Goal: Task Accomplishment & Management: Complete application form

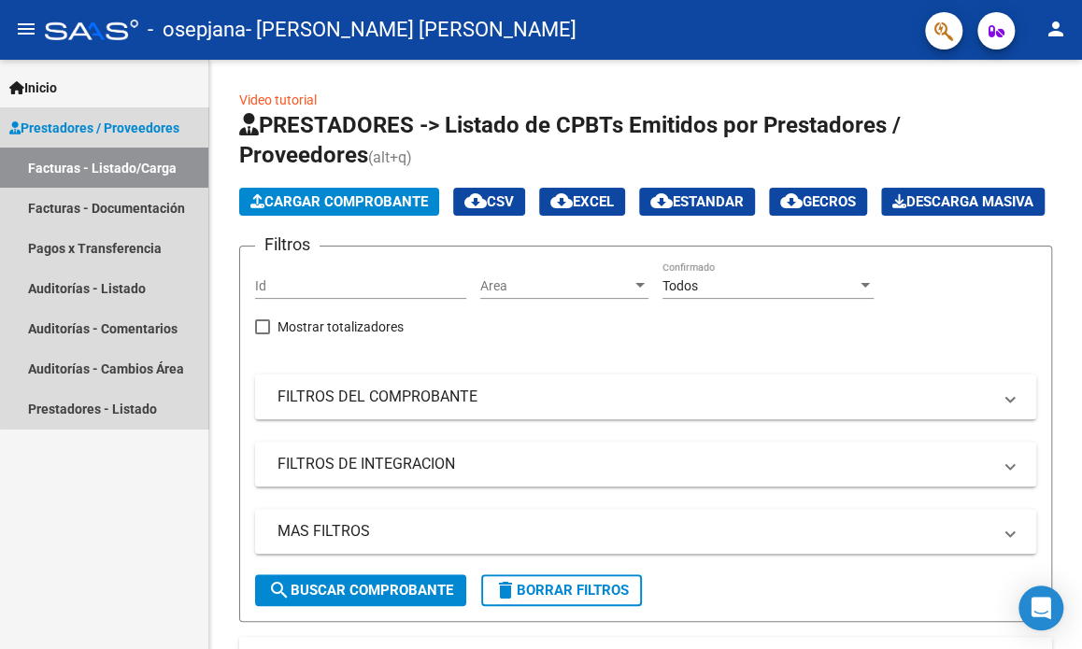
click at [146, 119] on span "Prestadores / Proveedores" at bounding box center [94, 128] width 170 height 21
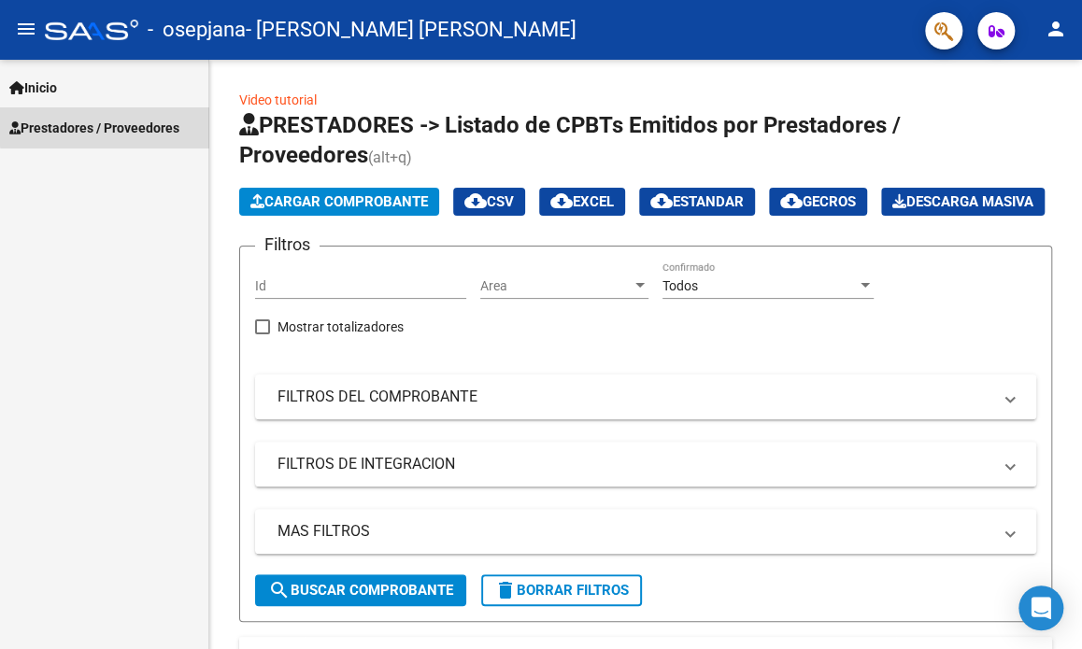
click at [146, 124] on span "Prestadores / Proveedores" at bounding box center [94, 128] width 170 height 21
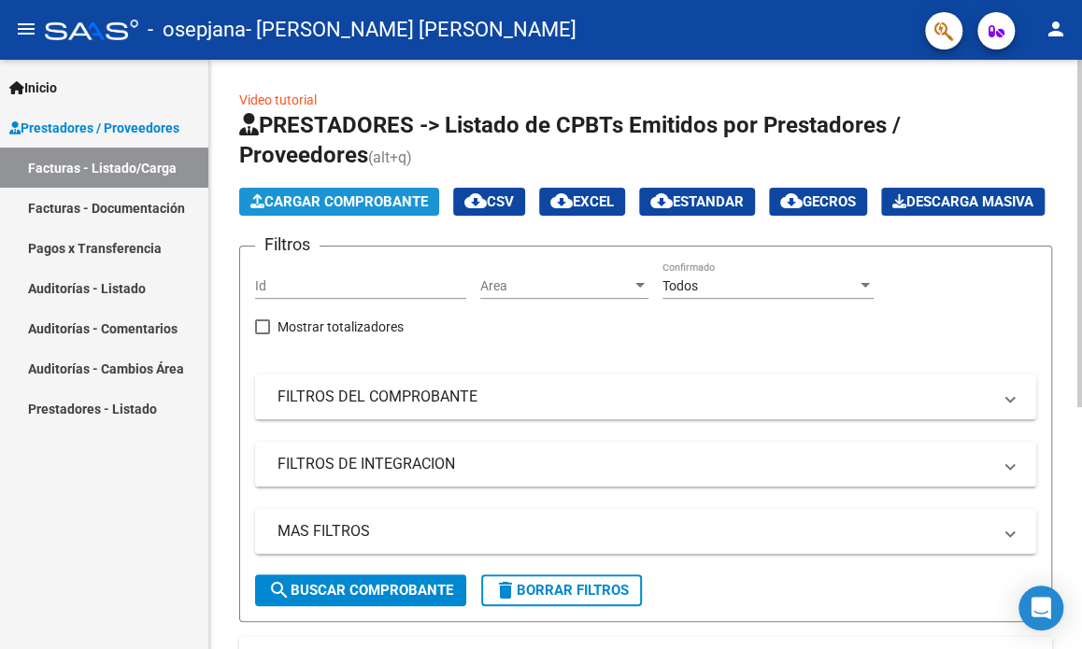
click at [293, 190] on button "Cargar Comprobante" at bounding box center [339, 202] width 200 height 28
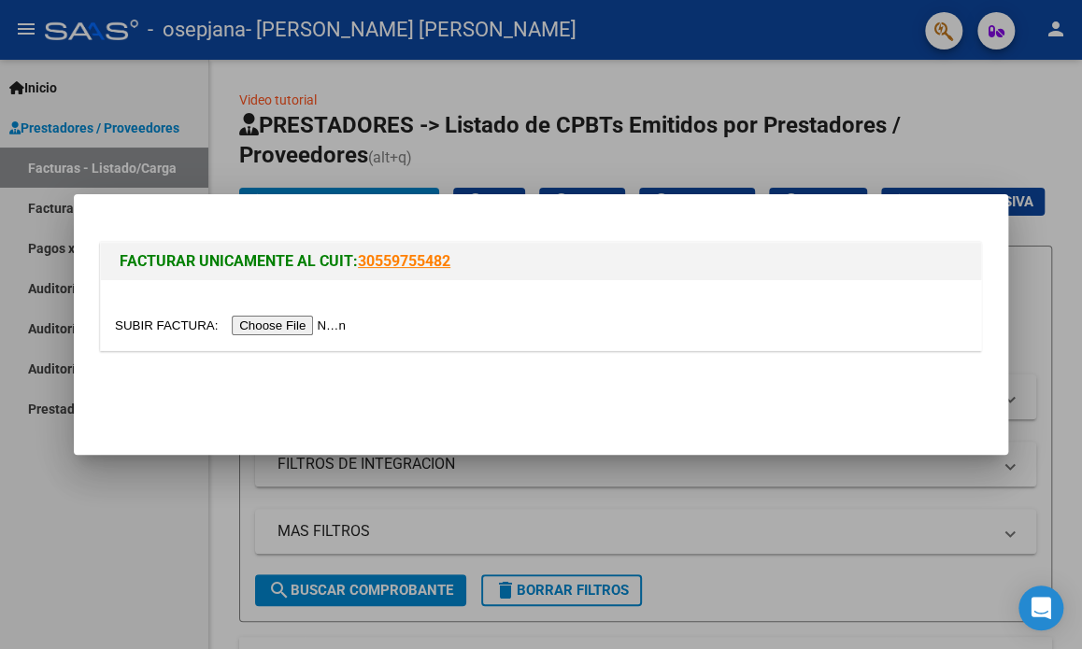
click at [291, 324] on input "file" at bounding box center [233, 326] width 236 height 20
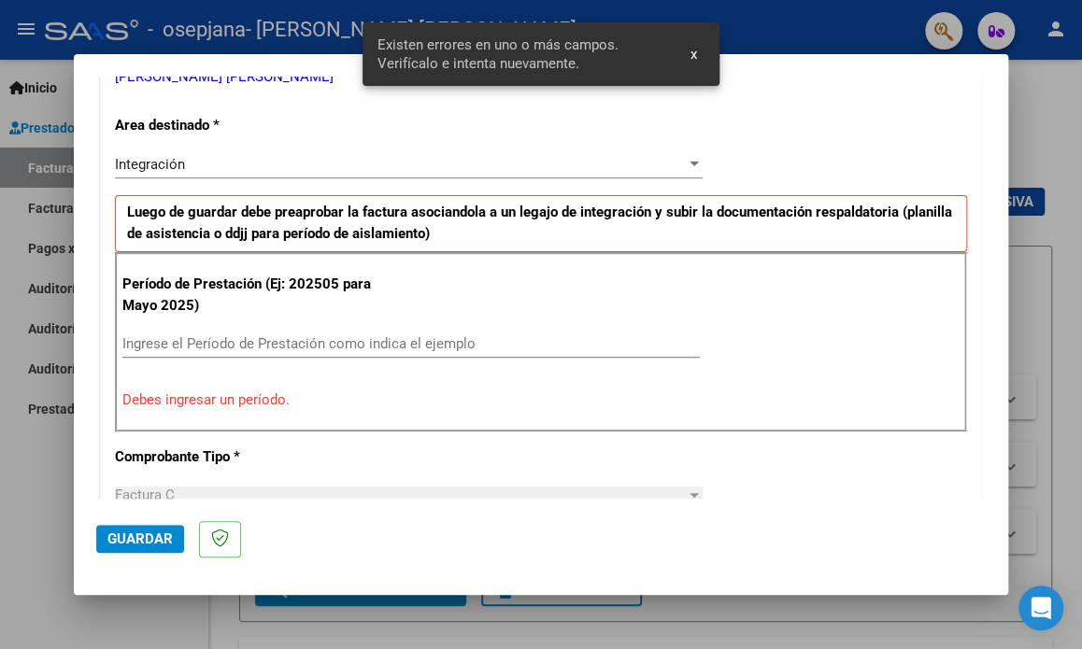
scroll to position [437, 0]
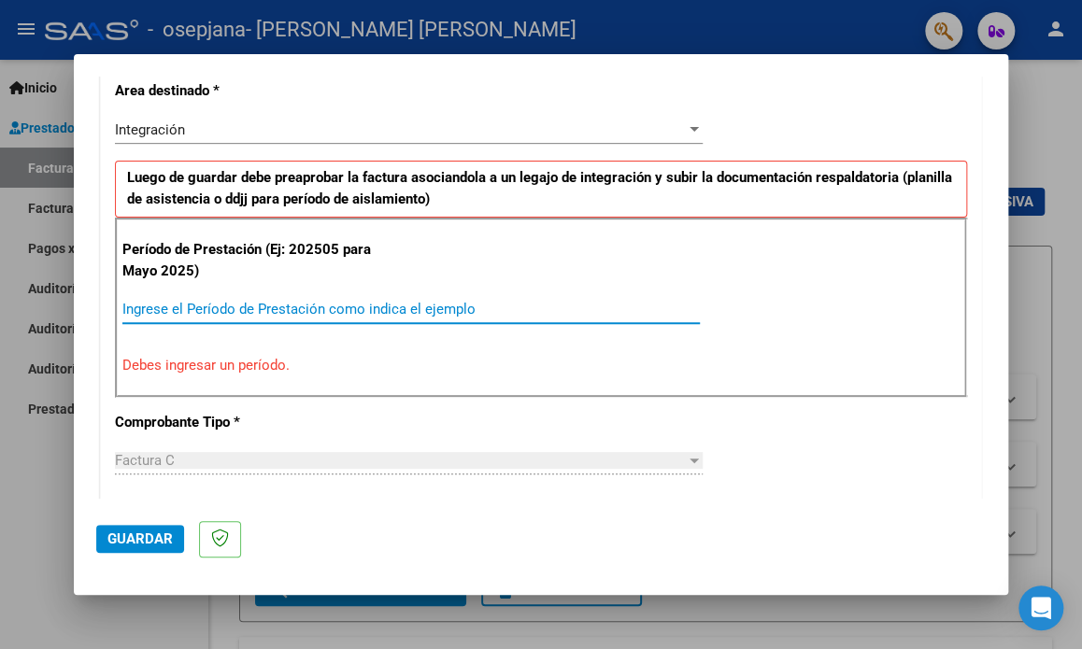
click at [159, 306] on input "Ingrese el Período de Prestación como indica el ejemplo" at bounding box center [410, 309] width 577 height 17
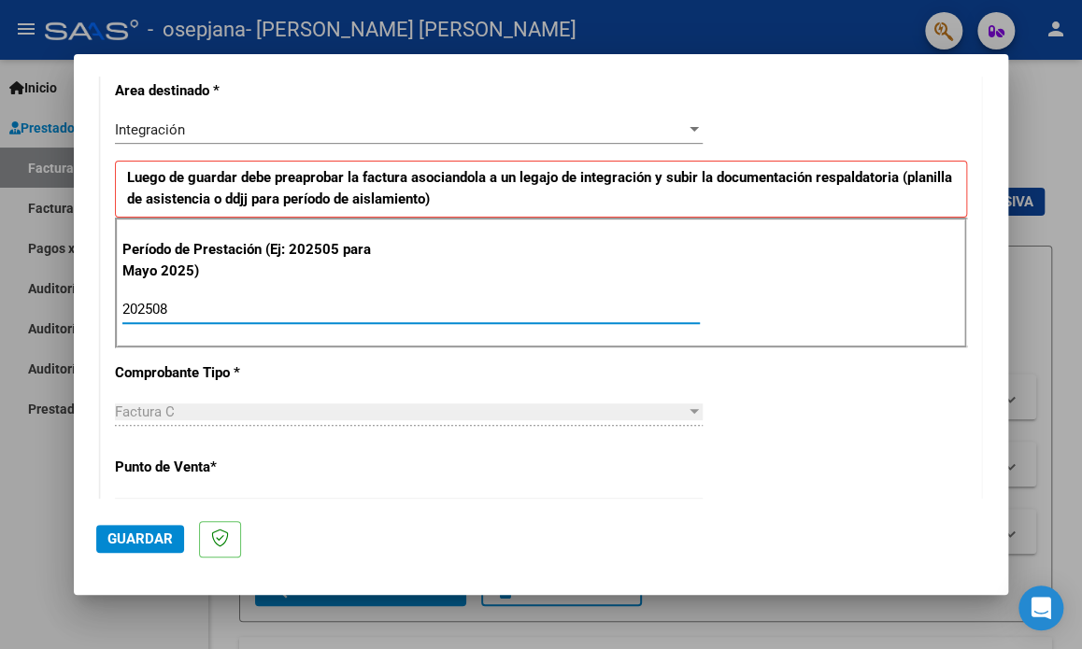
type input "202508"
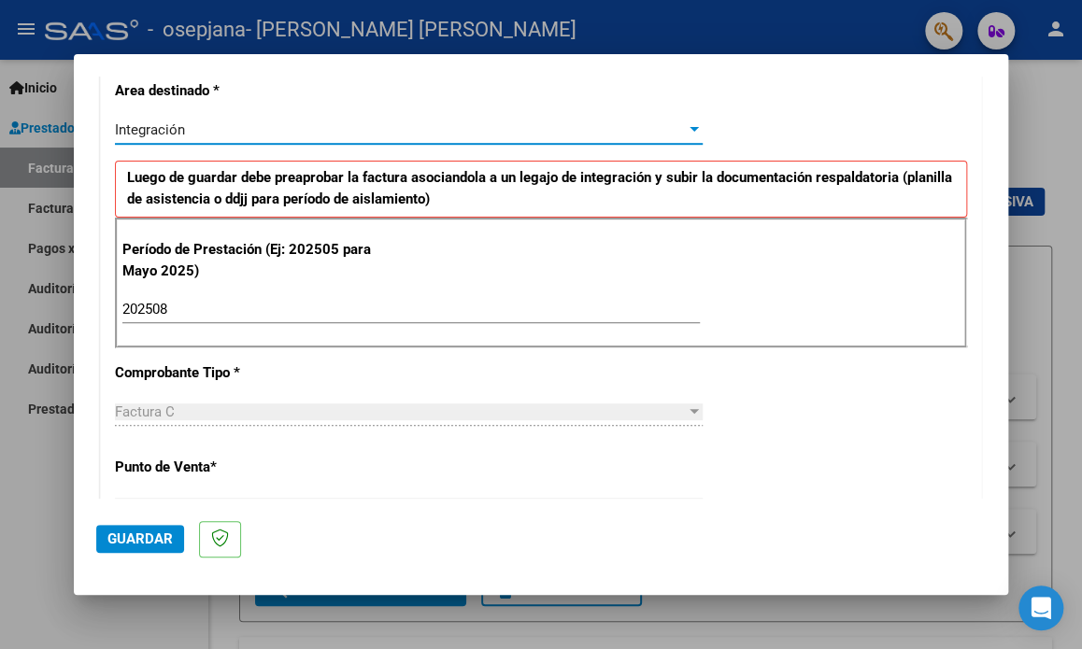
click at [686, 122] on div at bounding box center [694, 129] width 17 height 15
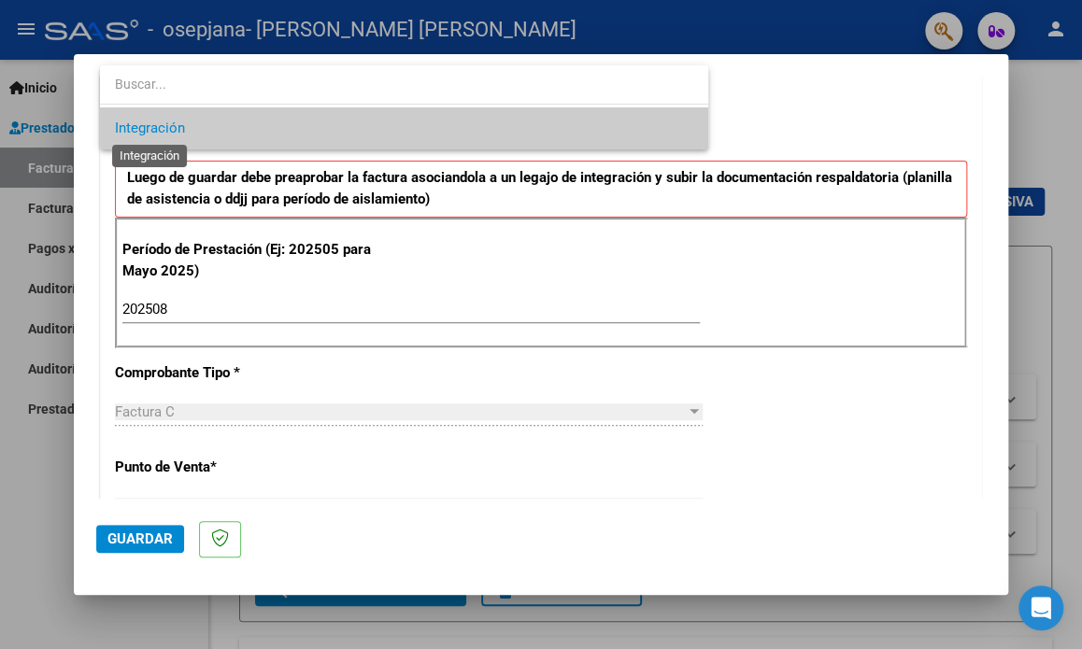
click at [164, 125] on span "Integración" at bounding box center [150, 128] width 70 height 17
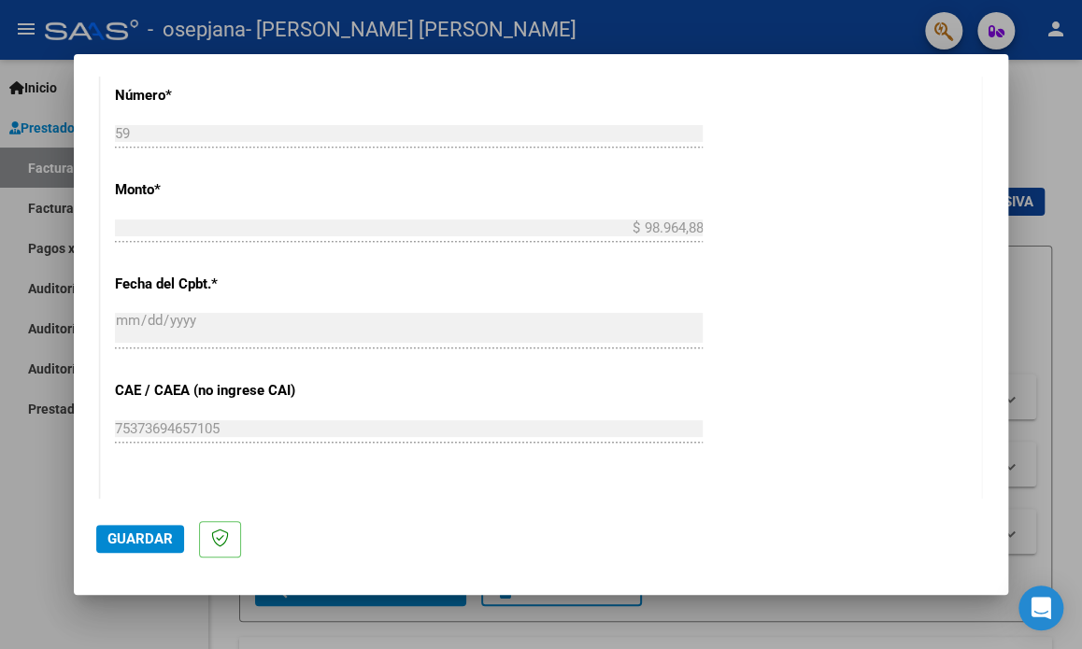
scroll to position [998, 0]
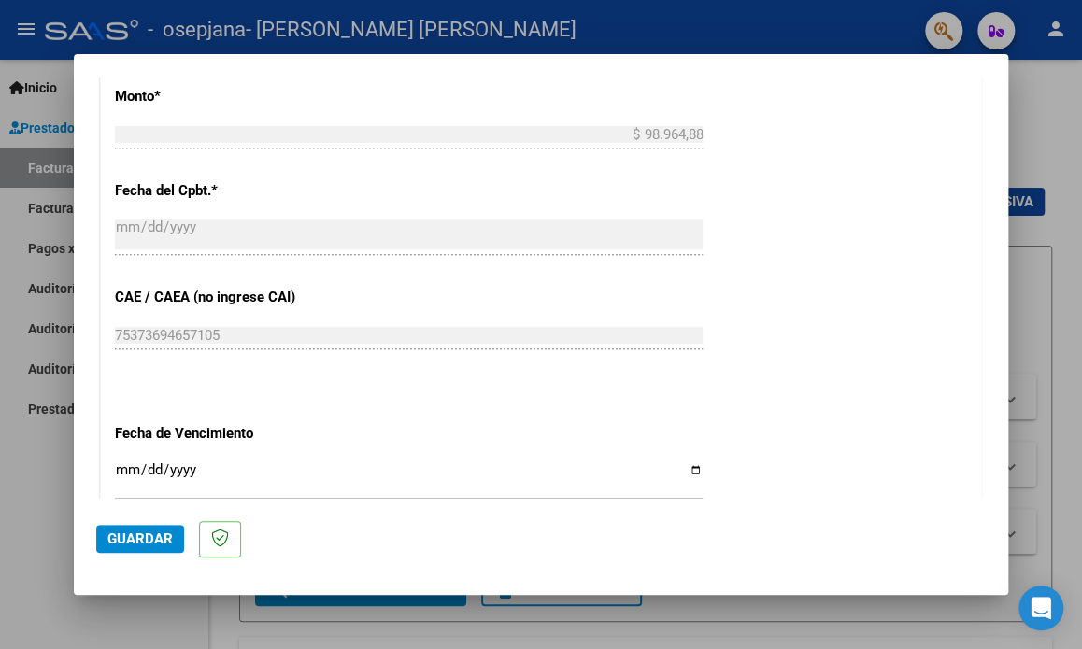
click at [123, 541] on span "Guardar" at bounding box center [139, 539] width 65 height 17
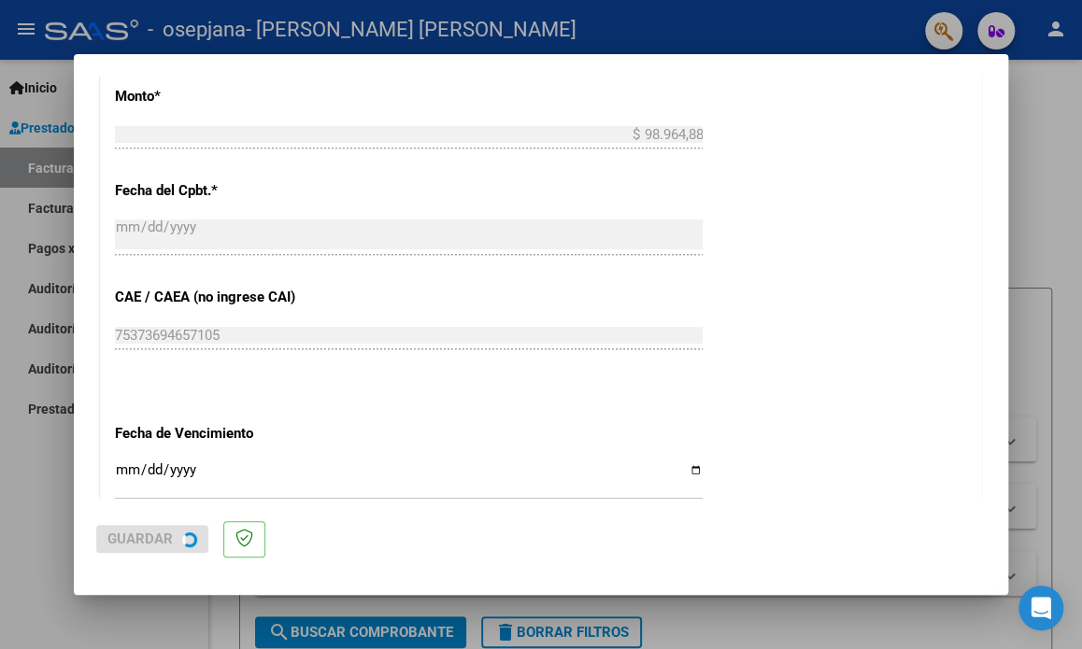
scroll to position [0, 0]
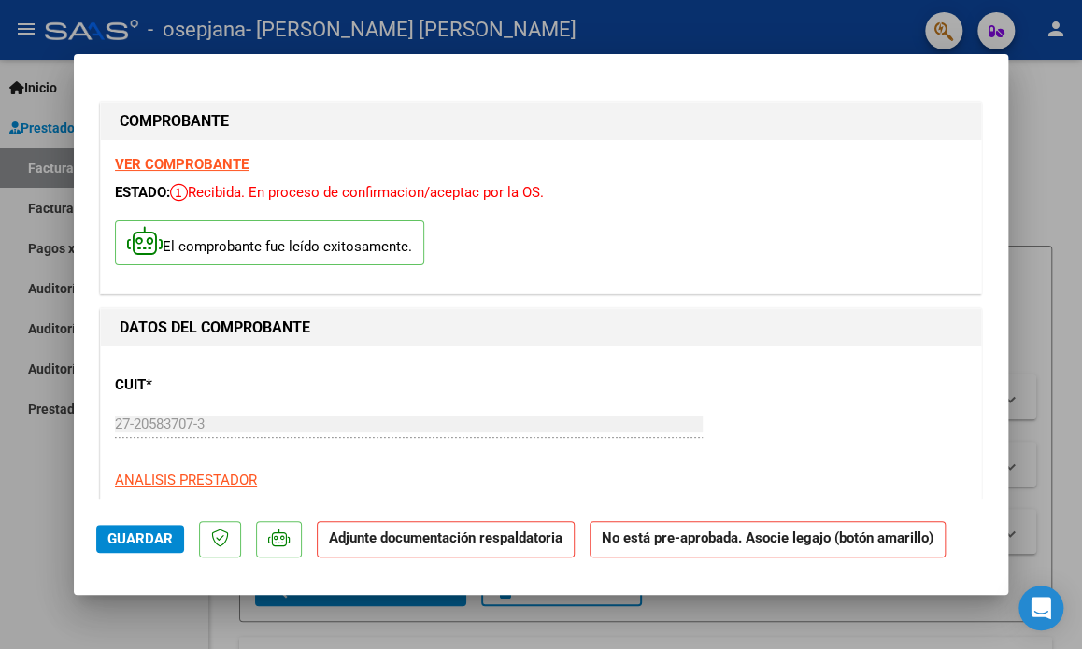
click at [664, 537] on strong "No está pre-aprobada. Asocie legajo (botón amarillo)" at bounding box center [767, 539] width 356 height 36
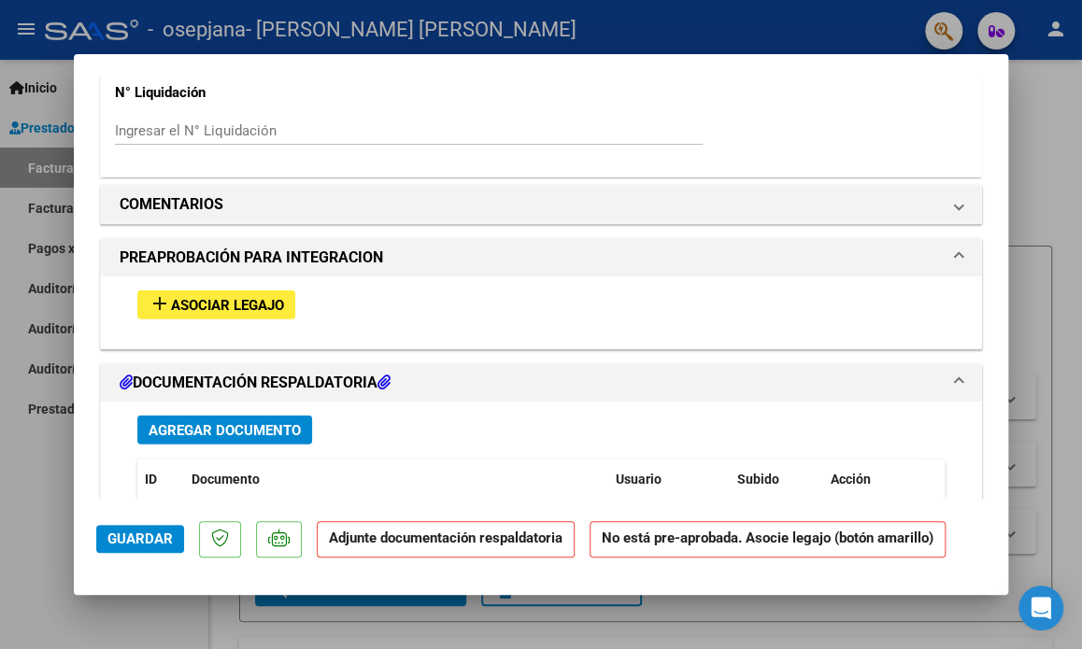
scroll to position [1532, 0]
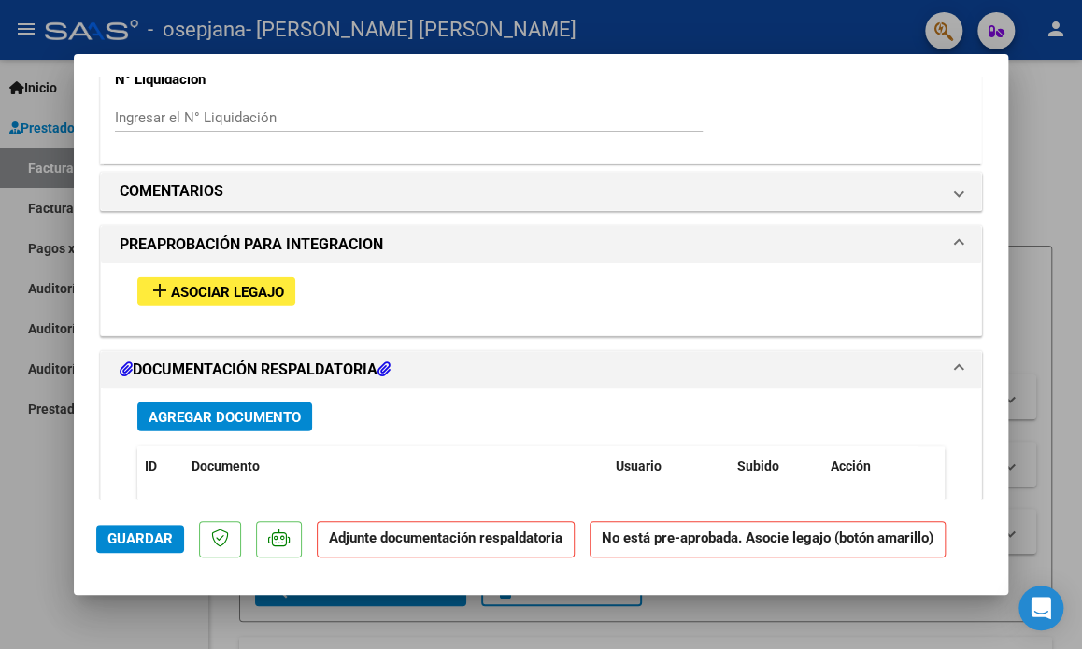
click at [249, 290] on span "Asociar Legajo" at bounding box center [227, 292] width 113 height 17
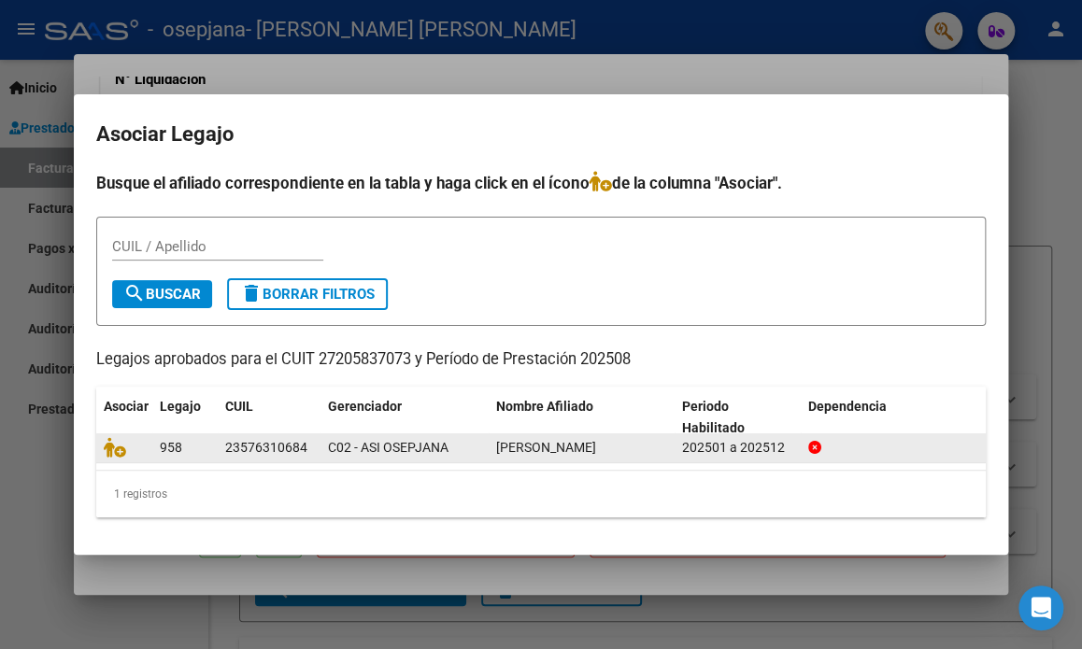
click at [501, 446] on span "[PERSON_NAME]" at bounding box center [546, 447] width 100 height 15
click at [118, 452] on icon at bounding box center [115, 447] width 22 height 21
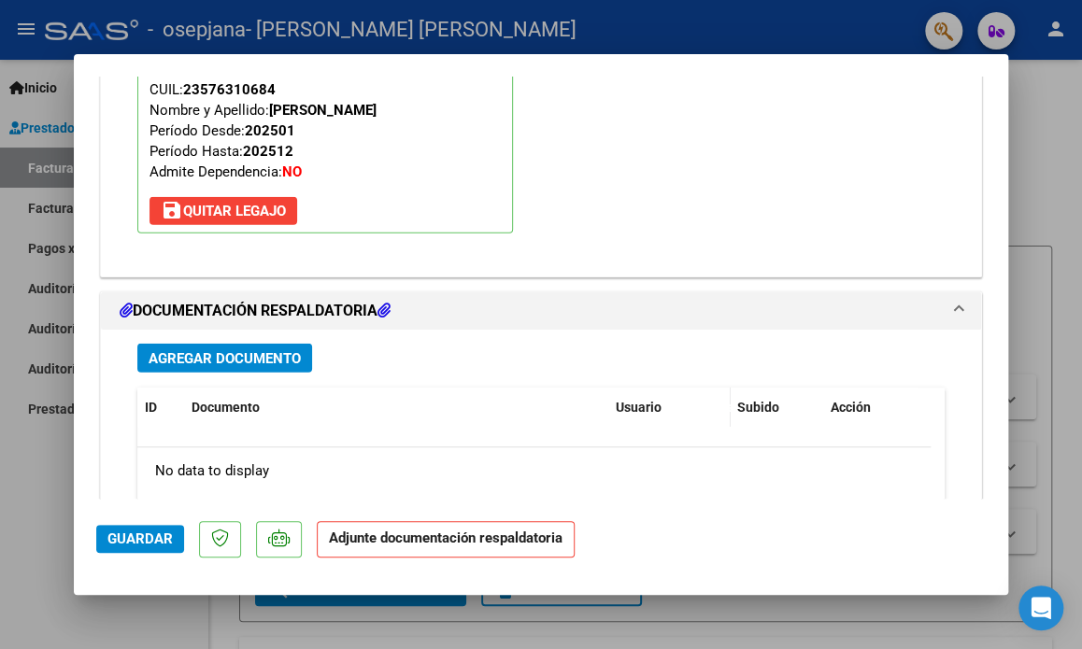
scroll to position [1954, 0]
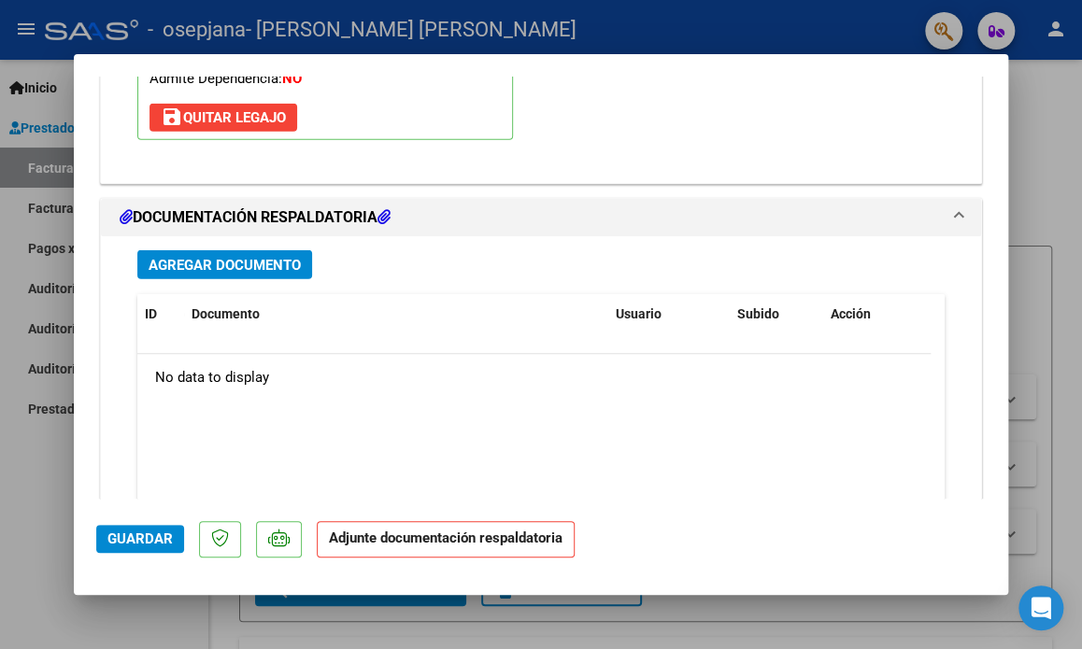
click at [217, 261] on span "Agregar Documento" at bounding box center [225, 265] width 152 height 17
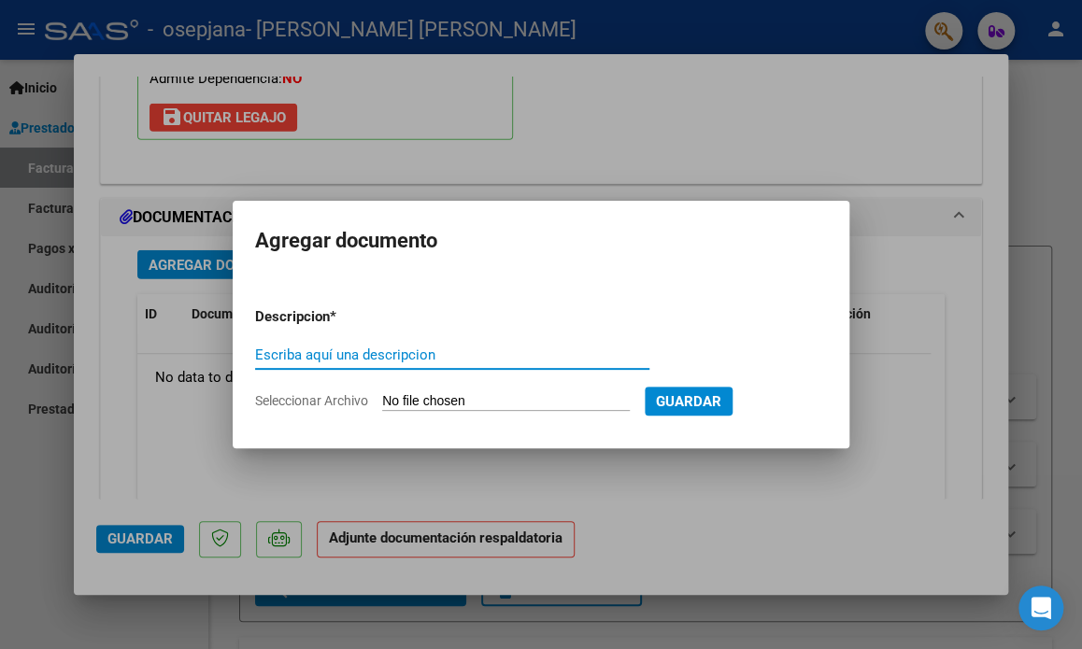
click at [291, 353] on input "Escriba aquí una descripcion" at bounding box center [452, 355] width 394 height 17
type input "planilla de asistencia"
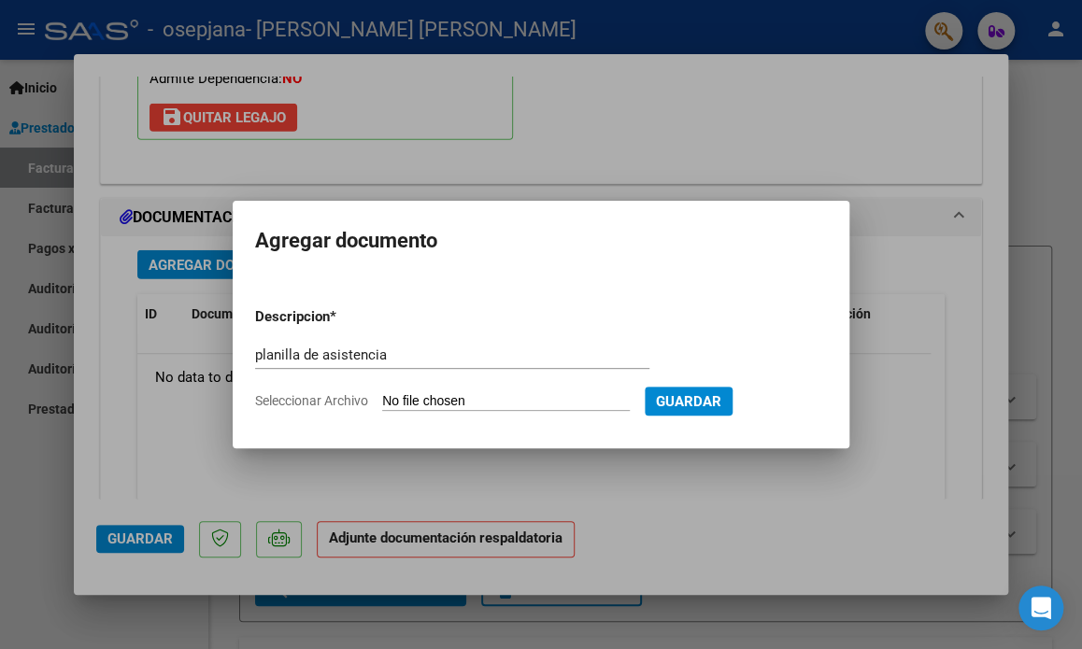
click at [400, 402] on input "Seleccionar Archivo" at bounding box center [506, 402] width 248 height 18
type input "C:\fakepath\Planilla Agosto [PERSON_NAME].pdf"
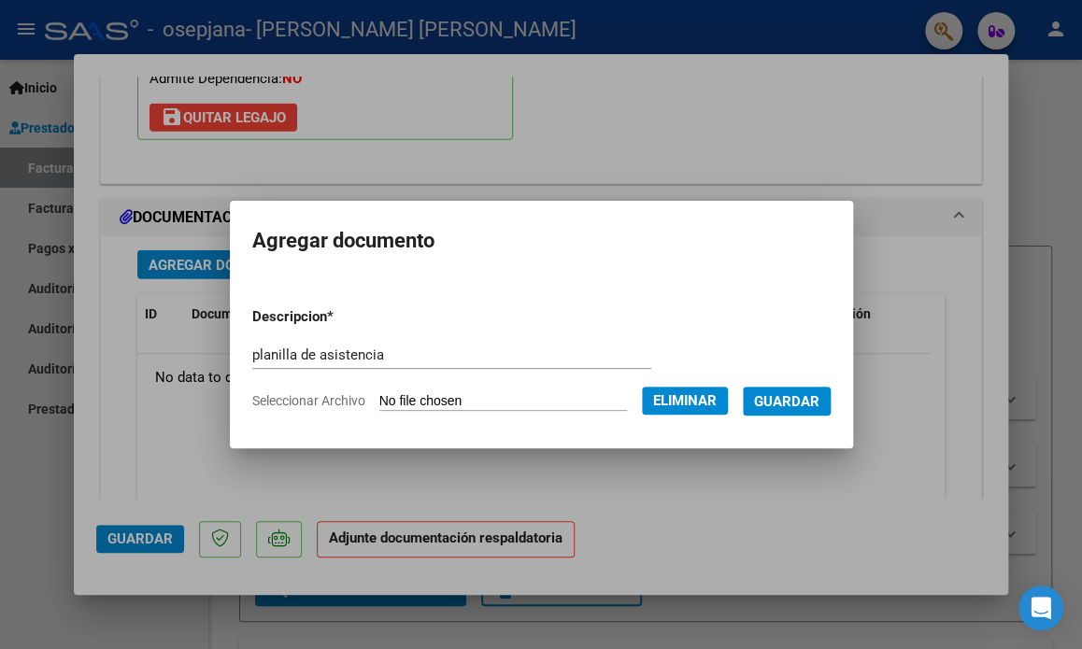
click at [252, 354] on input "planilla de asistencia" at bounding box center [451, 355] width 399 height 17
click at [306, 354] on input "Planilla de asistencia" at bounding box center [451, 355] width 399 height 17
type input "Planilla de Asistencia"
click at [795, 398] on span "Guardar" at bounding box center [786, 401] width 65 height 17
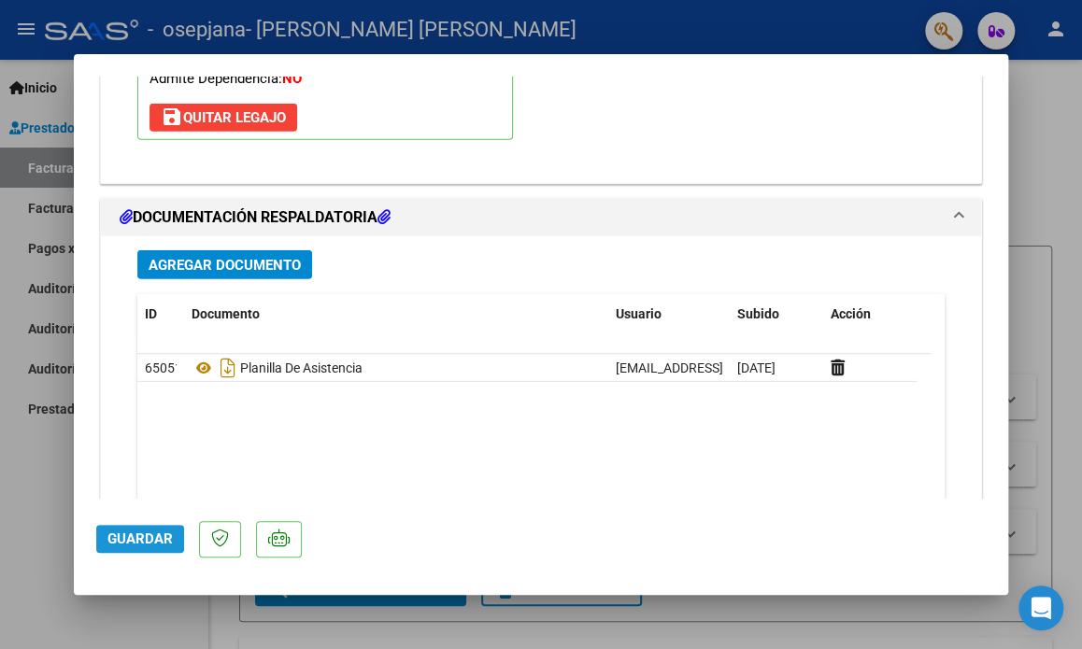
drag, startPoint x: 149, startPoint y: 540, endPoint x: 159, endPoint y: 541, distance: 9.4
click at [153, 540] on span "Guardar" at bounding box center [139, 539] width 65 height 17
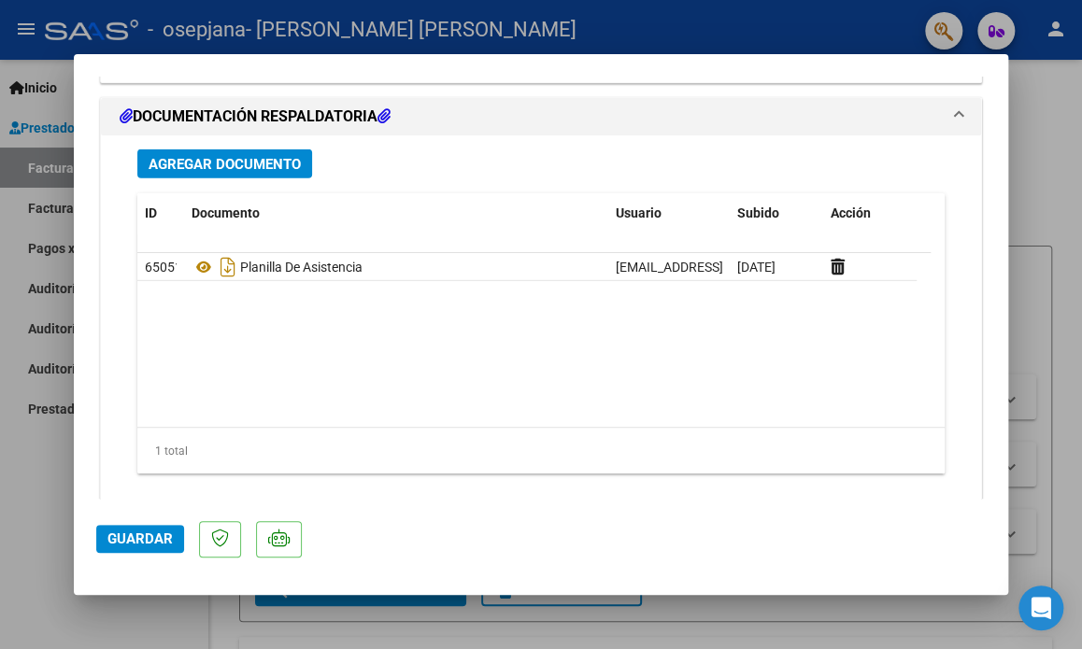
scroll to position [2085, 0]
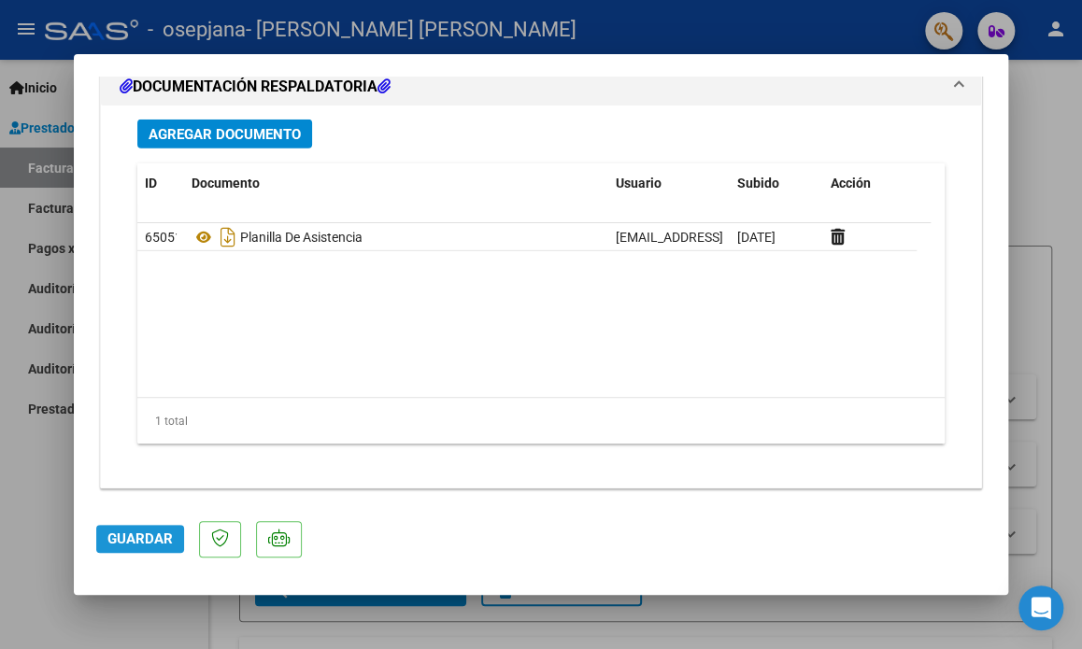
click at [142, 534] on span "Guardar" at bounding box center [139, 539] width 65 height 17
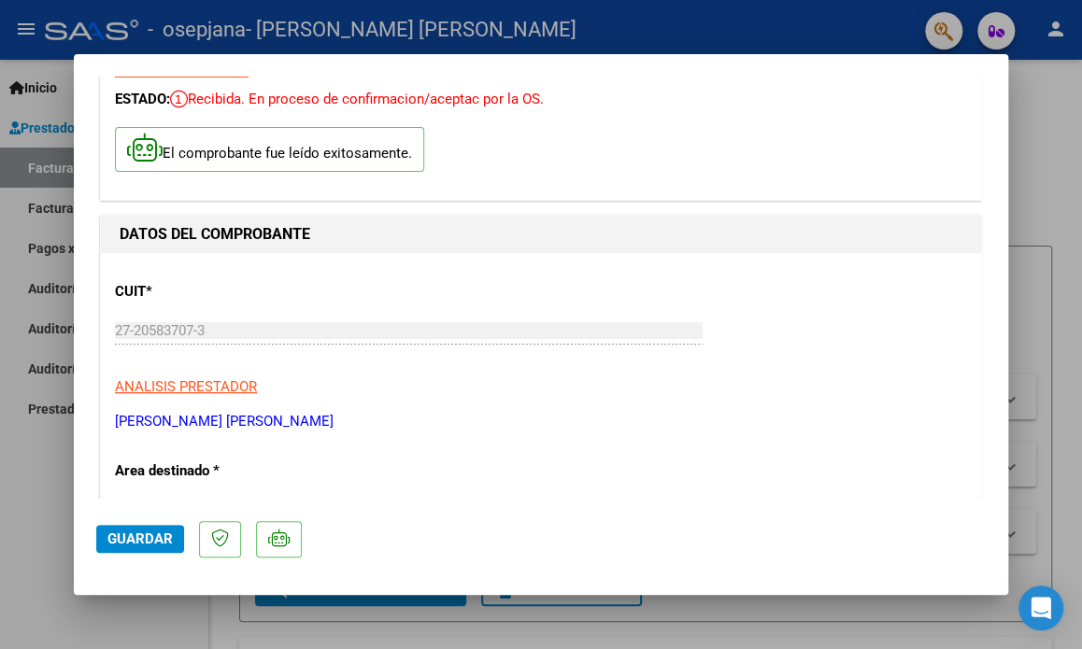
scroll to position [0, 0]
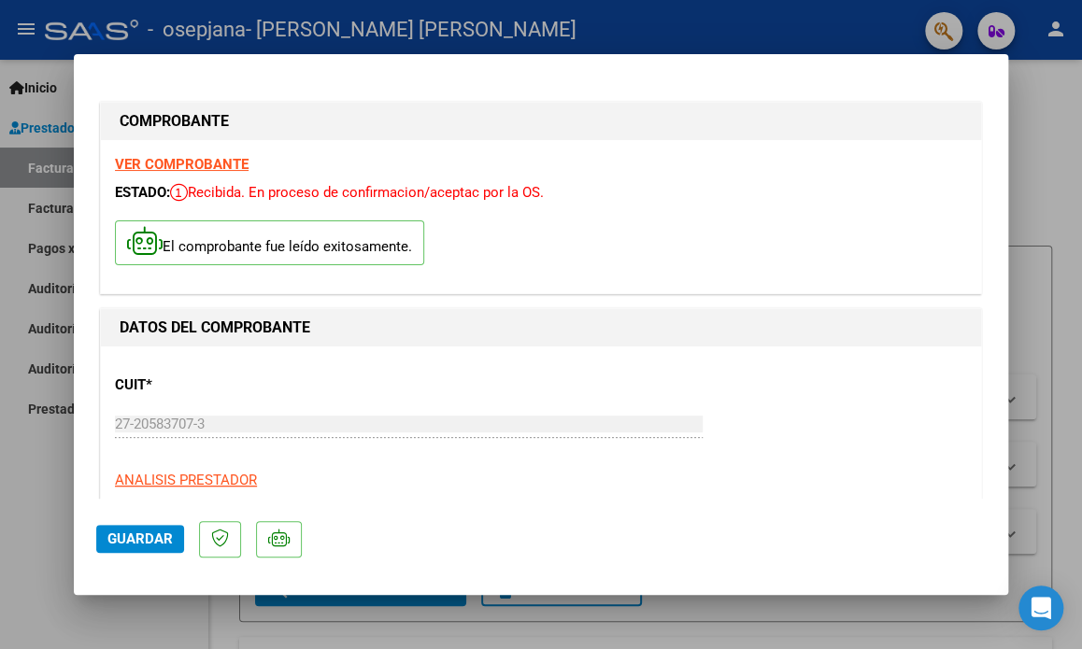
click at [189, 163] on strong "VER COMPROBANTE" at bounding box center [182, 164] width 134 height 17
click at [1046, 115] on div at bounding box center [541, 324] width 1082 height 649
type input "$ 0,00"
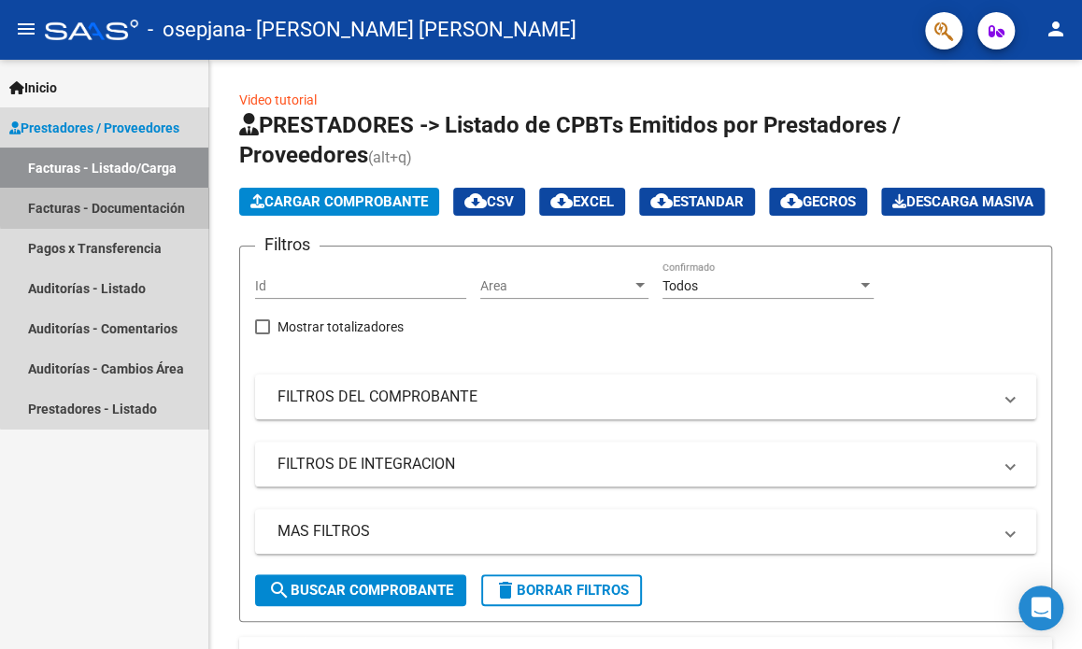
click at [150, 204] on link "Facturas - Documentación" at bounding box center [104, 208] width 208 height 40
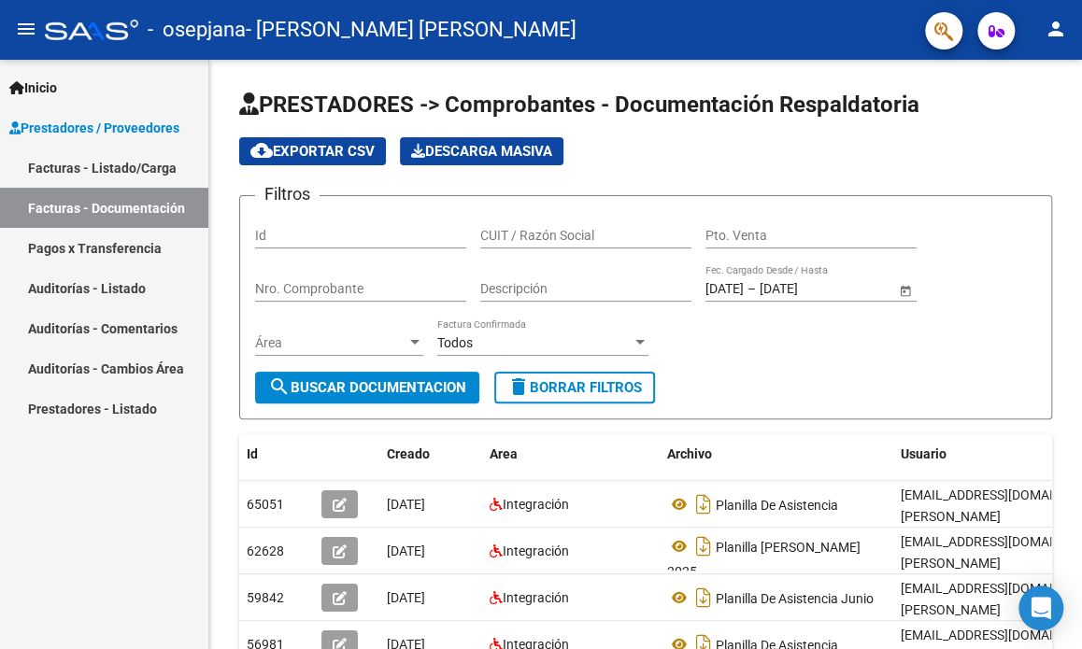
click at [141, 246] on link "Pagos x Transferencia" at bounding box center [104, 248] width 208 height 40
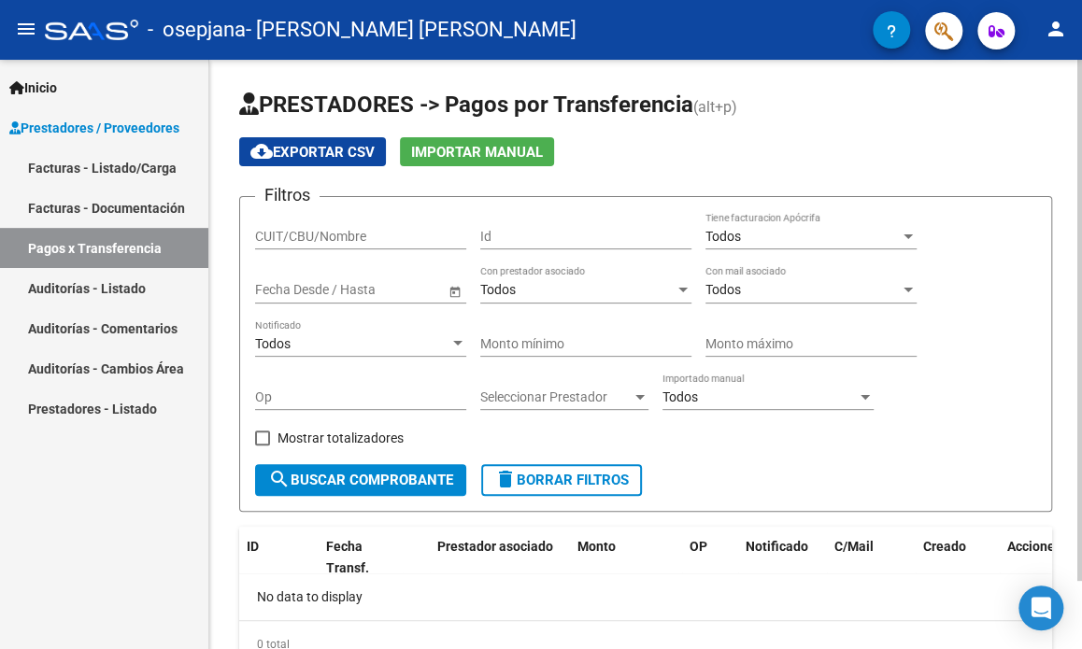
click at [274, 231] on input "CUIT/CBU/Nombre" at bounding box center [360, 237] width 211 height 16
type input "27205837073"
click at [392, 289] on input "text" at bounding box center [385, 290] width 92 height 16
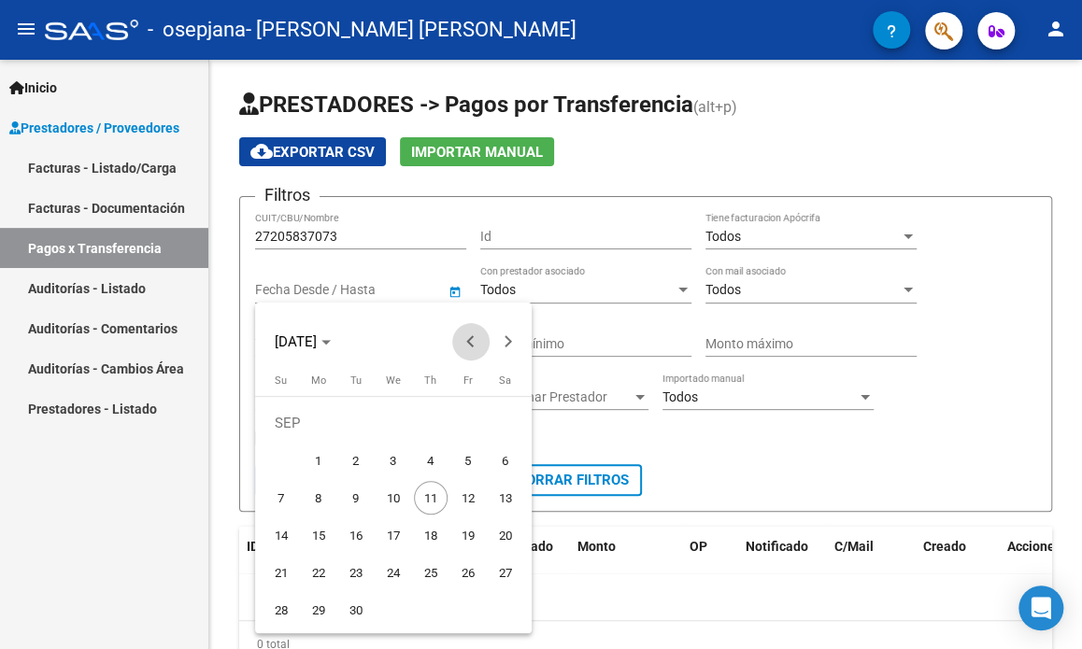
click at [471, 334] on span "Previous month" at bounding box center [470, 341] width 37 height 37
click at [474, 334] on span "Previous month" at bounding box center [470, 341] width 37 height 37
click at [475, 335] on span "Previous month" at bounding box center [470, 341] width 37 height 37
click at [476, 335] on span "Previous month" at bounding box center [470, 341] width 37 height 37
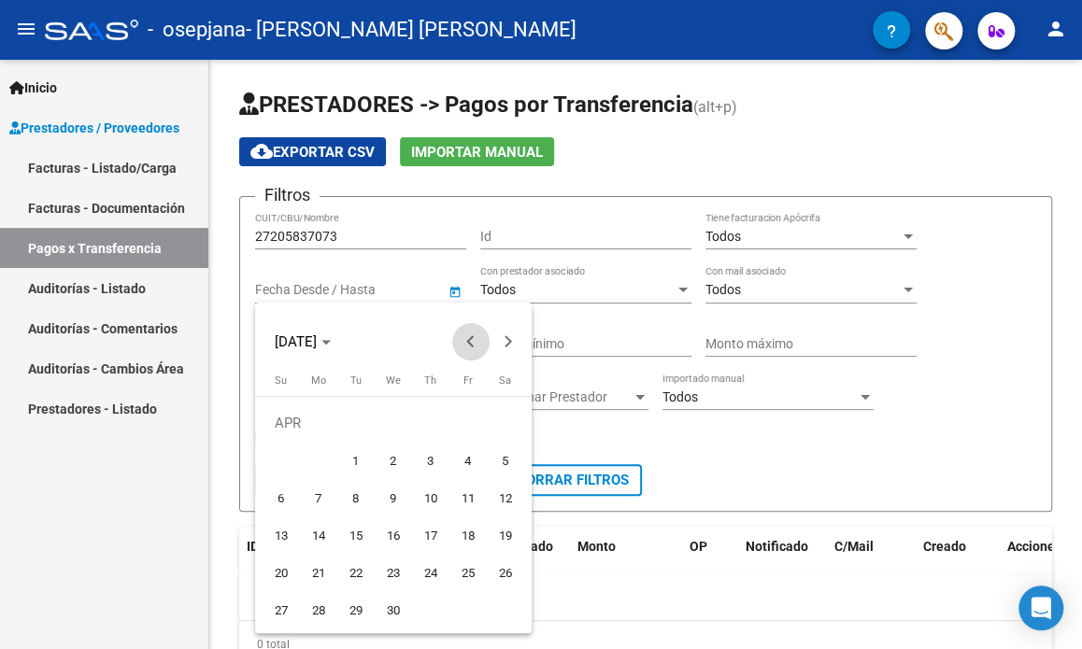
click at [468, 335] on span "Previous month" at bounding box center [470, 341] width 37 height 37
click at [716, 466] on div at bounding box center [541, 324] width 1082 height 649
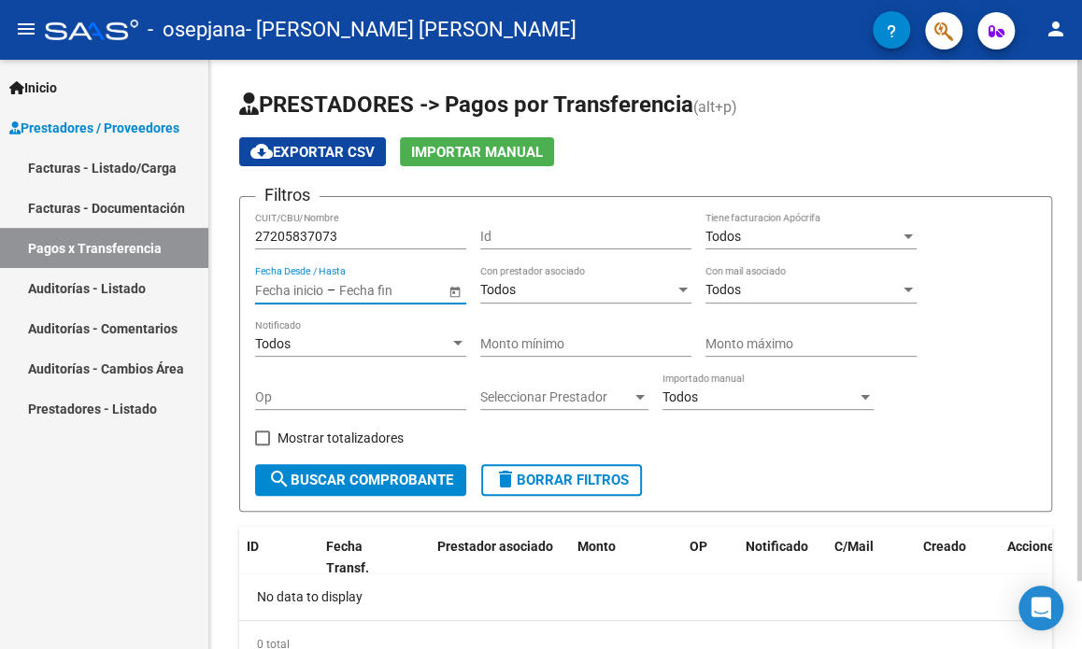
click at [452, 295] on span "Open calendar" at bounding box center [455, 290] width 45 height 45
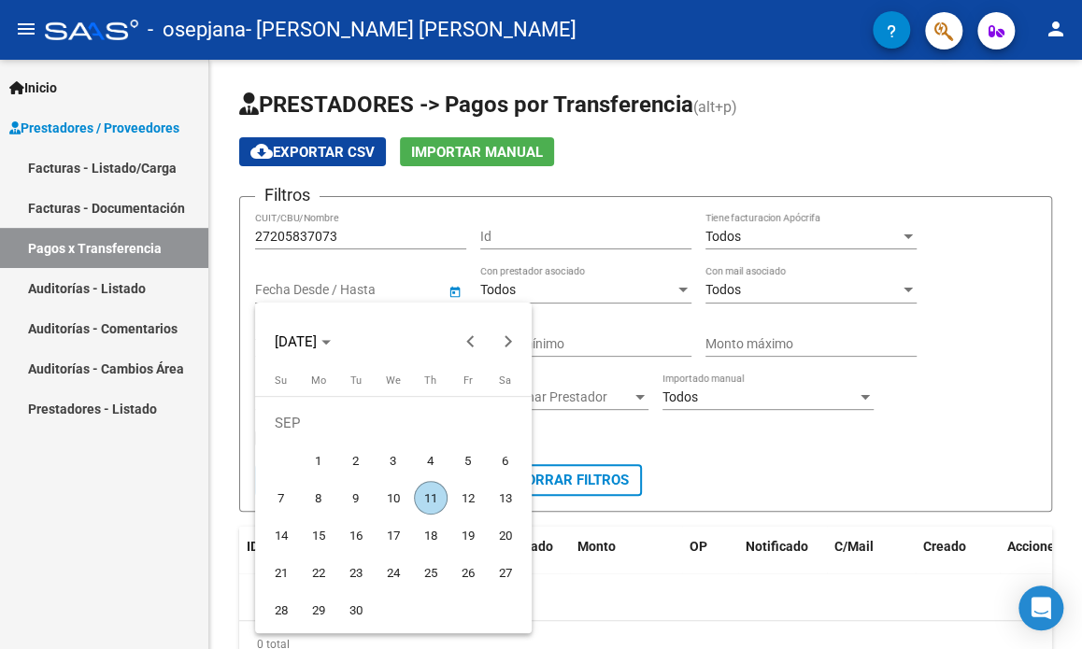
drag, startPoint x: 437, startPoint y: 495, endPoint x: 456, endPoint y: 477, distance: 25.8
click at [440, 493] on span "11" at bounding box center [431, 498] width 34 height 34
type input "[DATE]"
click at [957, 420] on div at bounding box center [541, 324] width 1082 height 649
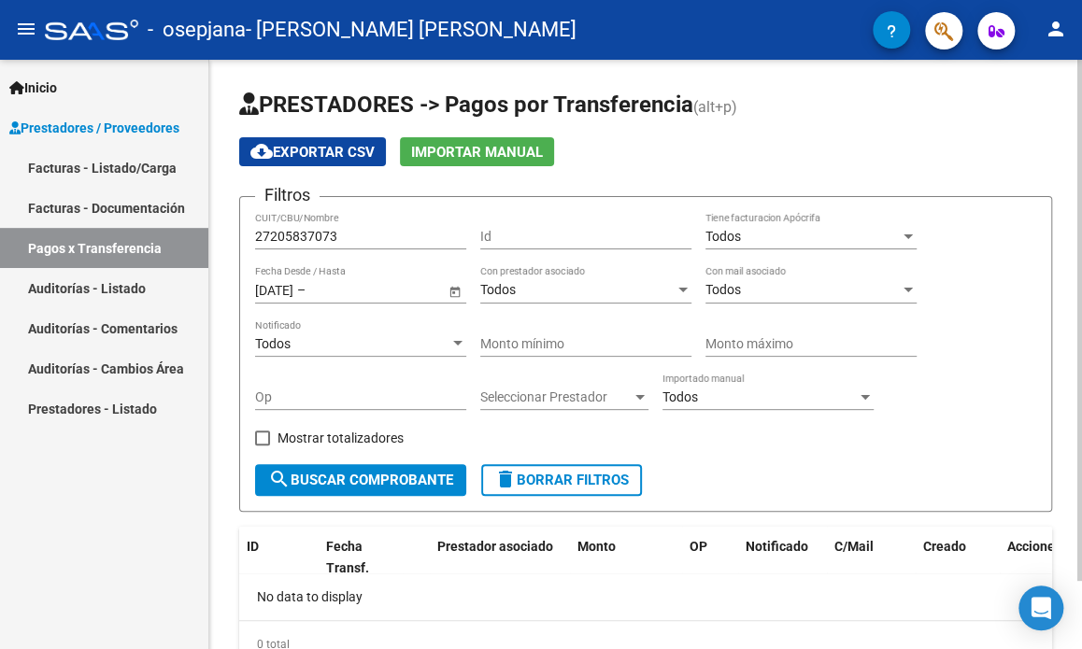
scroll to position [76, 0]
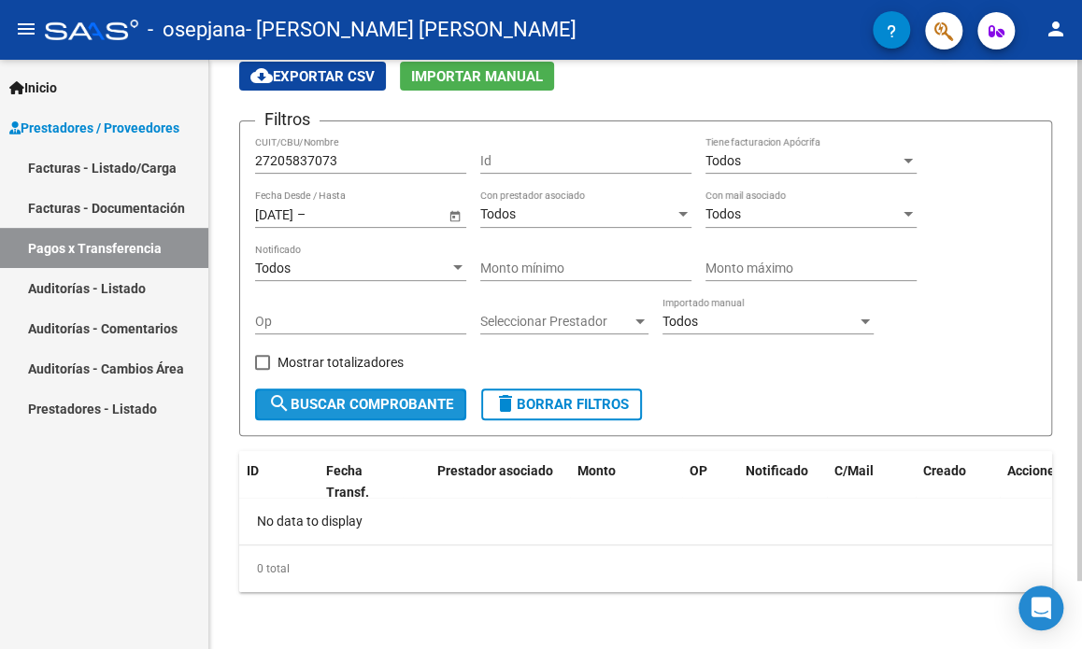
click at [380, 401] on span "search Buscar Comprobante" at bounding box center [360, 404] width 185 height 17
click at [516, 466] on span "Prestador asociado" at bounding box center [495, 470] width 116 height 15
click at [513, 473] on span "Prestador asociado" at bounding box center [495, 470] width 116 height 15
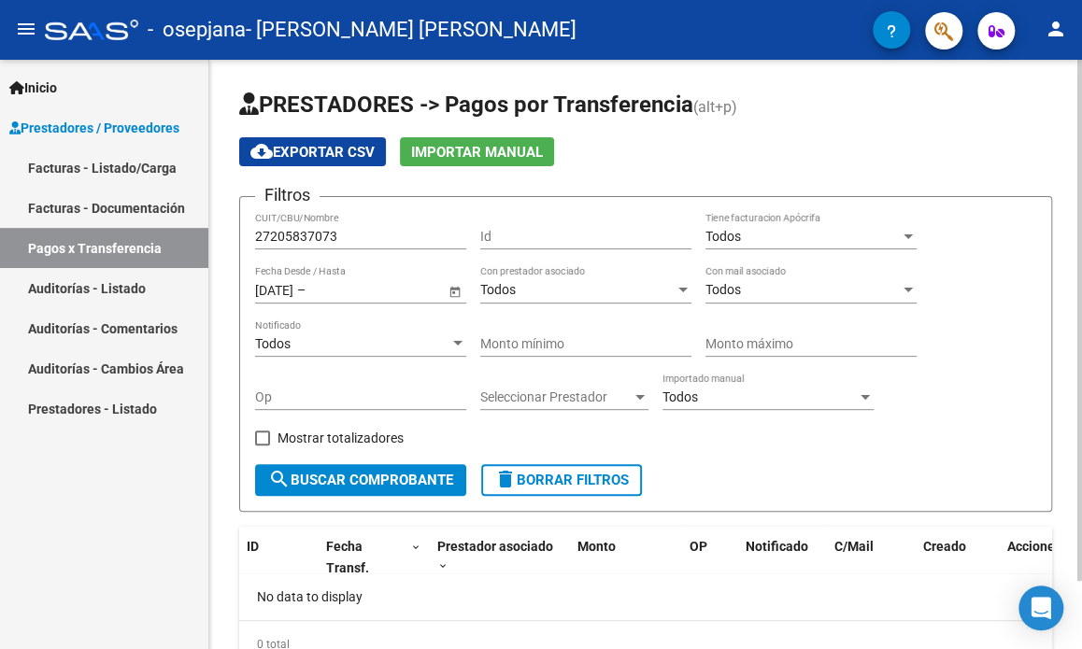
click at [909, 234] on div at bounding box center [907, 236] width 9 height 5
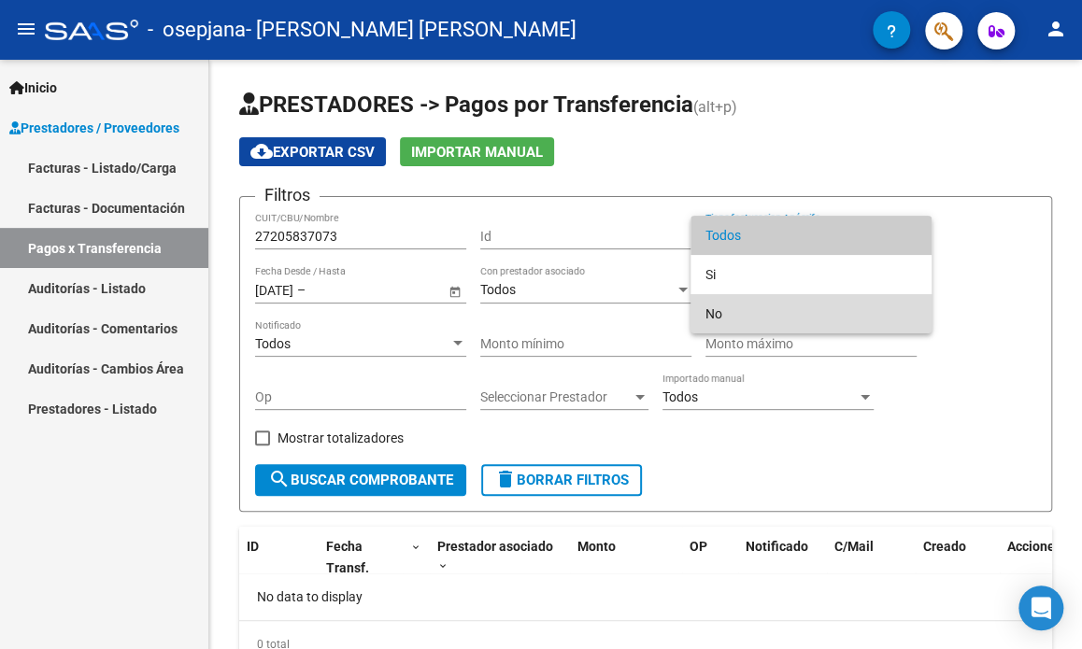
click at [856, 311] on span "No" at bounding box center [810, 313] width 211 height 39
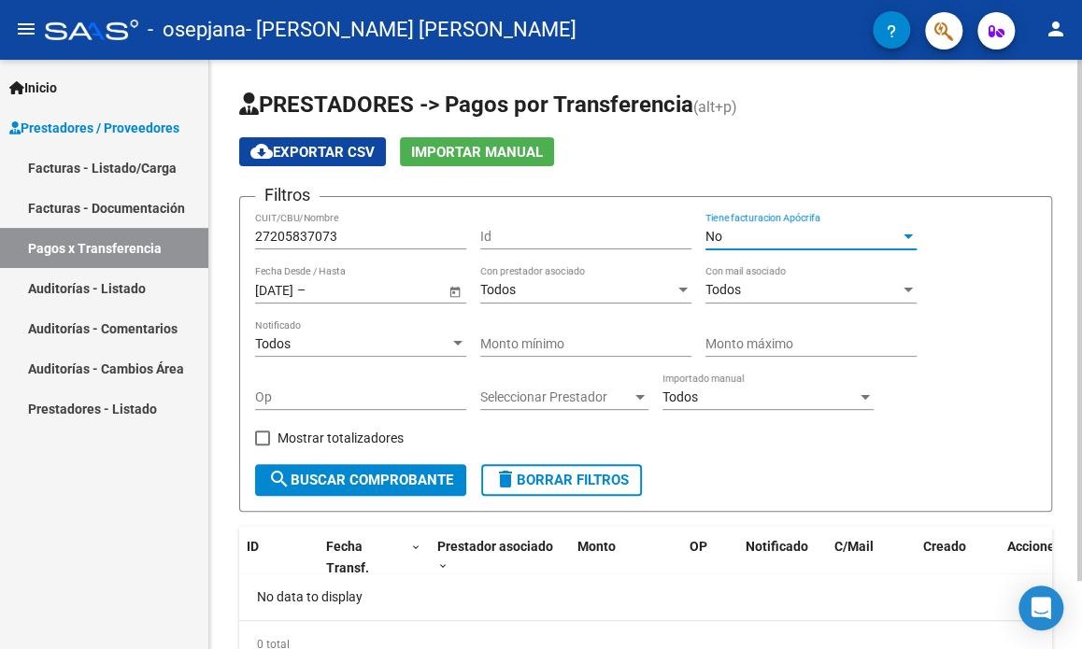
click at [904, 288] on div at bounding box center [907, 290] width 9 height 5
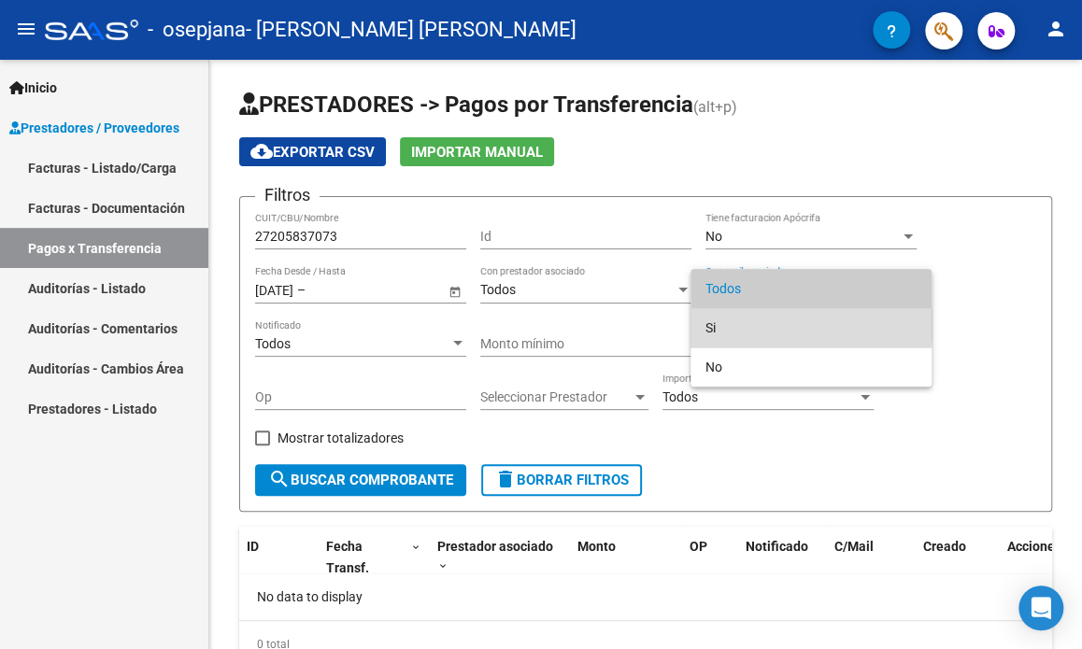
click at [806, 324] on span "Si" at bounding box center [810, 327] width 211 height 39
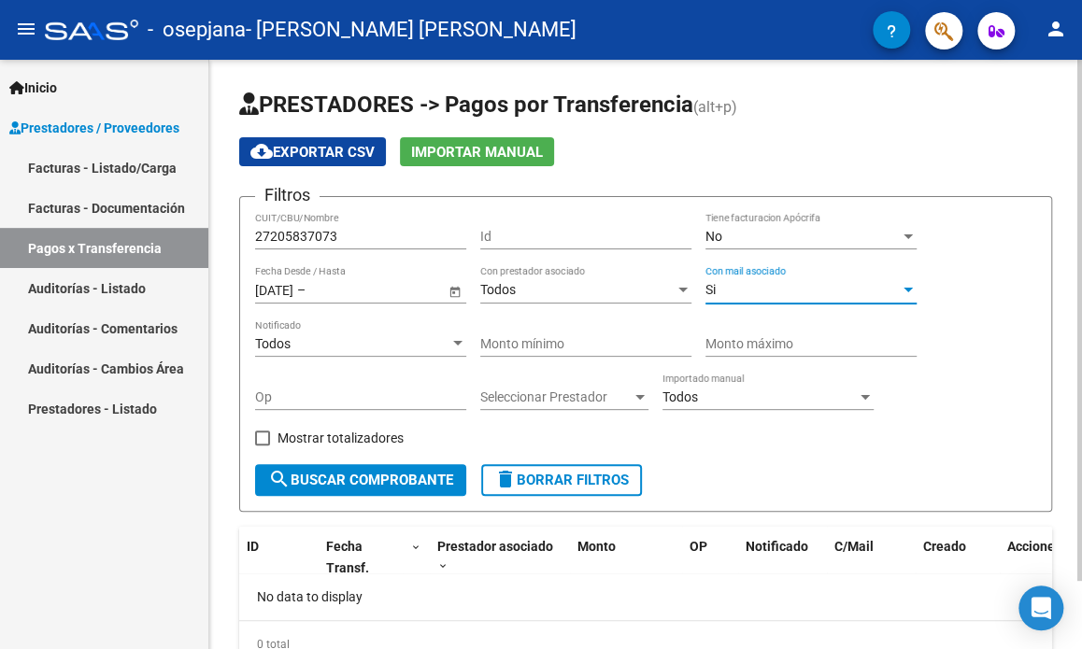
click at [684, 284] on div at bounding box center [683, 290] width 17 height 15
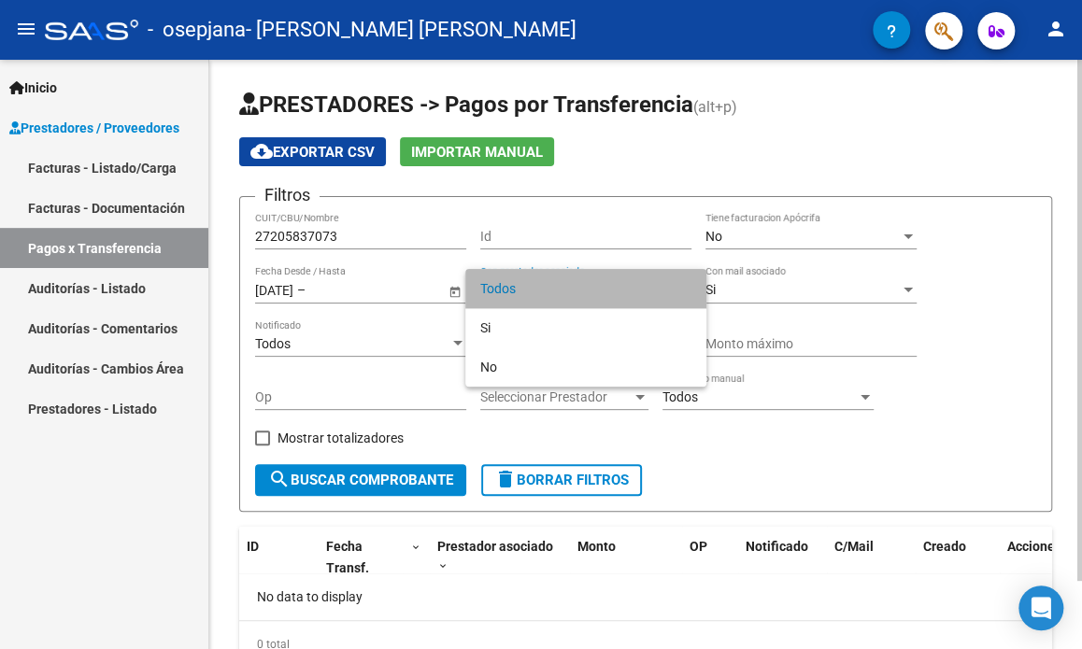
click at [684, 284] on span "Todos" at bounding box center [585, 288] width 211 height 39
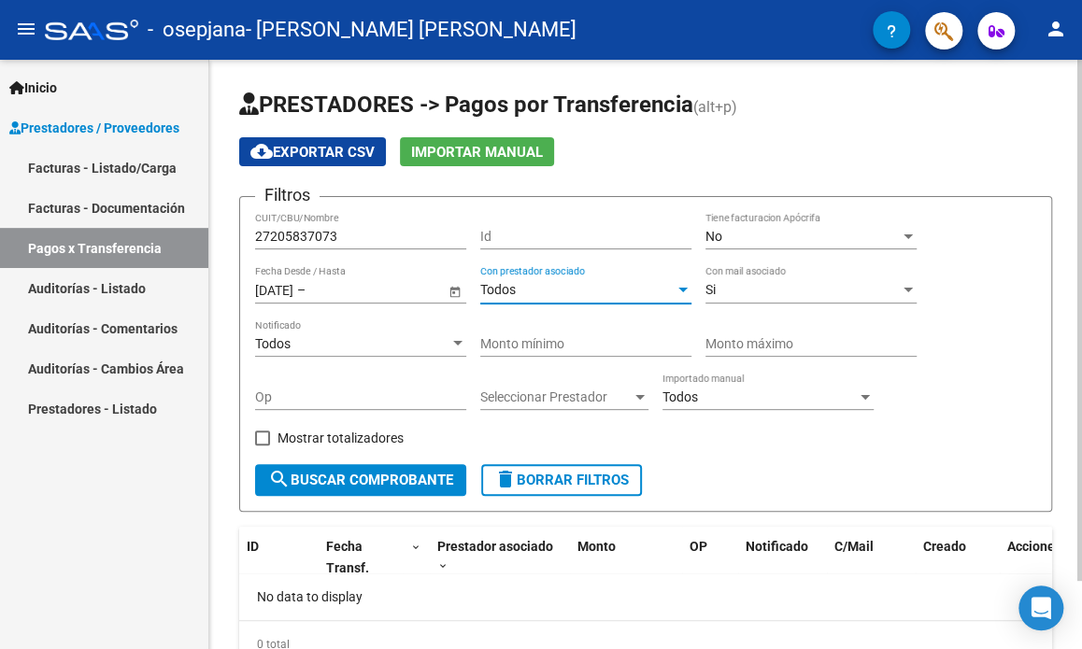
scroll to position [76, 0]
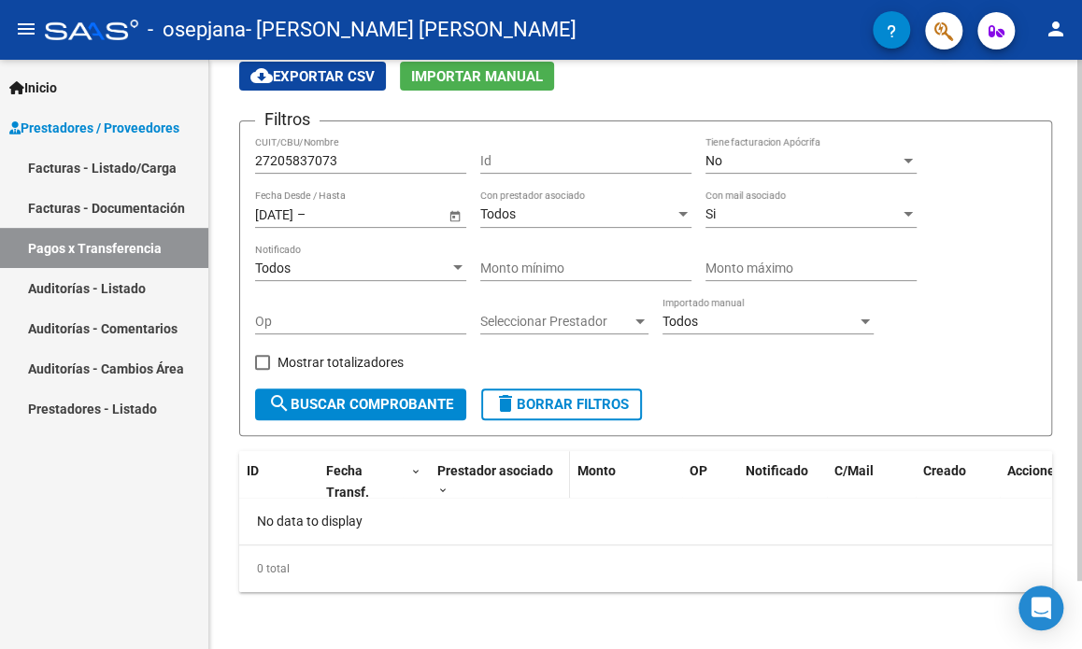
click at [443, 489] on span at bounding box center [442, 491] width 11 height 13
